Goal: Task Accomplishment & Management: Complete application form

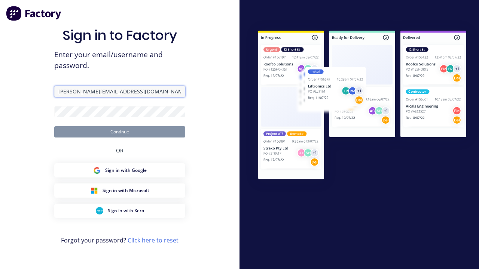
type input "[PERSON_NAME][EMAIL_ADDRESS][DOMAIN_NAME]"
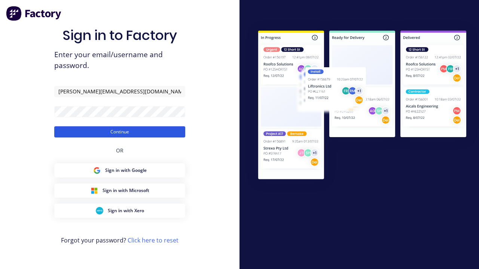
click at [120, 132] on button "Continue" at bounding box center [119, 131] width 131 height 11
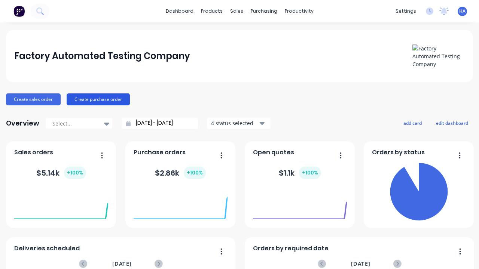
click at [98, 99] on button "Create purchase order" at bounding box center [98, 99] width 63 height 12
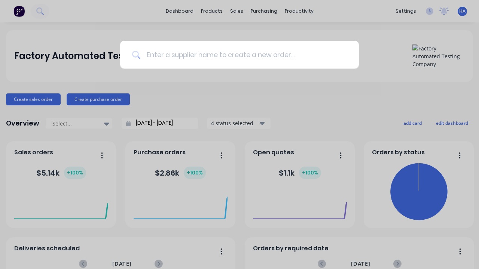
click at [243, 55] on input at bounding box center [243, 55] width 206 height 28
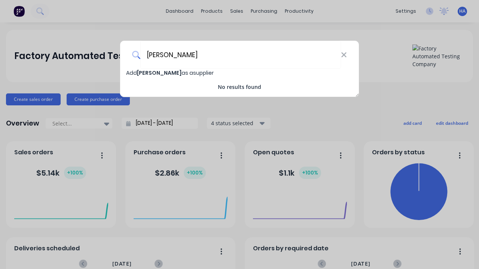
type input "[PERSON_NAME]"
click at [132, 73] on span "Add [PERSON_NAME] as a supplier" at bounding box center [170, 72] width 88 height 7
select select "AU"
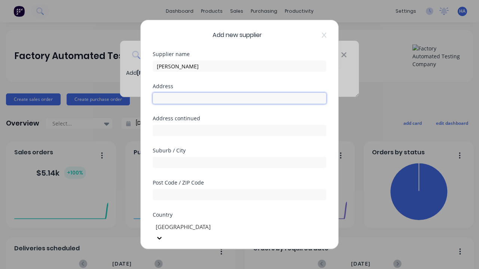
click at [239, 98] on input "text" at bounding box center [240, 98] width 174 height 11
type input "[STREET_ADDRESS]"
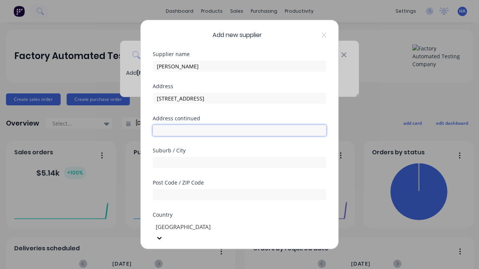
click at [239, 131] on input "text" at bounding box center [240, 130] width 174 height 11
type input "1464 [GEOGRAPHIC_DATA]"
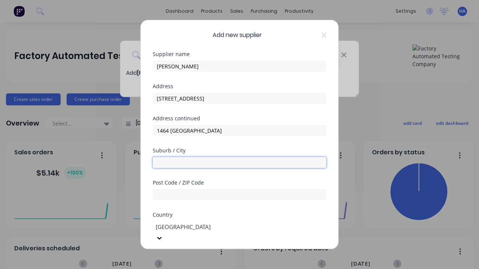
click at [239, 163] on input "text" at bounding box center [240, 162] width 174 height 11
type input "Ruliag"
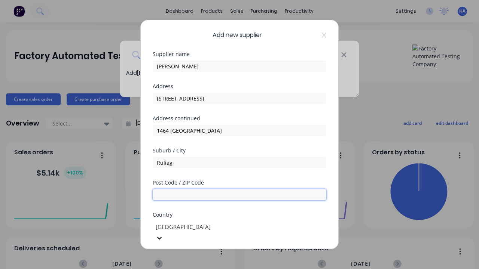
click at [239, 195] on input "text" at bounding box center [240, 194] width 174 height 11
type input "4120"
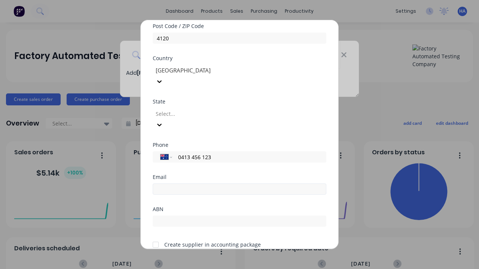
type input "0413 456 123"
click at [239, 184] on input "email" at bounding box center [240, 189] width 174 height 11
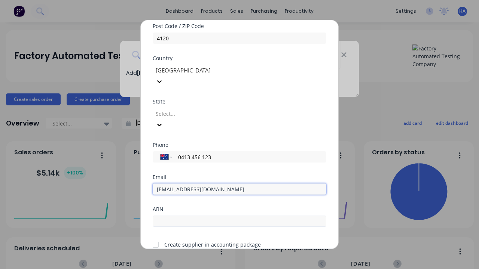
type input "[EMAIL_ADDRESS][DOMAIN_NAME]"
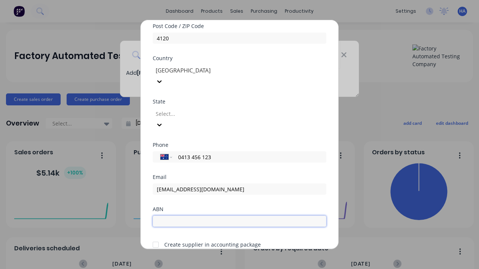
click at [239, 216] on input "text" at bounding box center [240, 221] width 174 height 11
type input "12341234"
click at [216, 261] on button "Save" at bounding box center [215, 267] width 41 height 12
